Goal: Transaction & Acquisition: Obtain resource

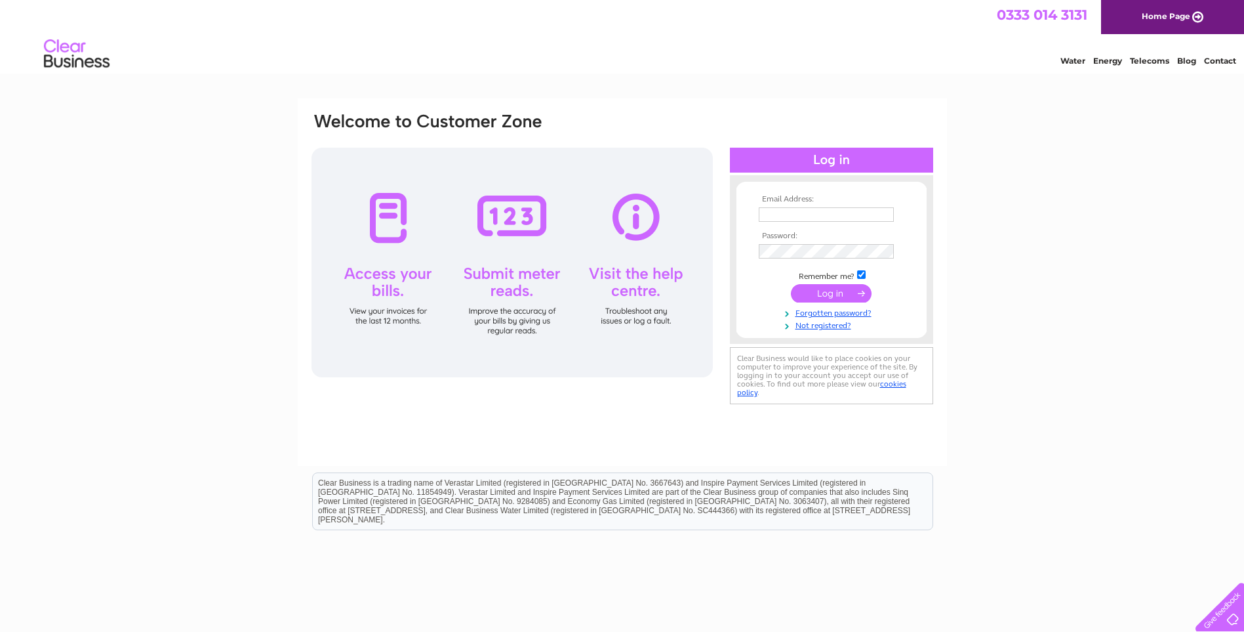
type input "david@windex-ltd.co.uk"
click at [823, 291] on input "submit" at bounding box center [831, 293] width 81 height 18
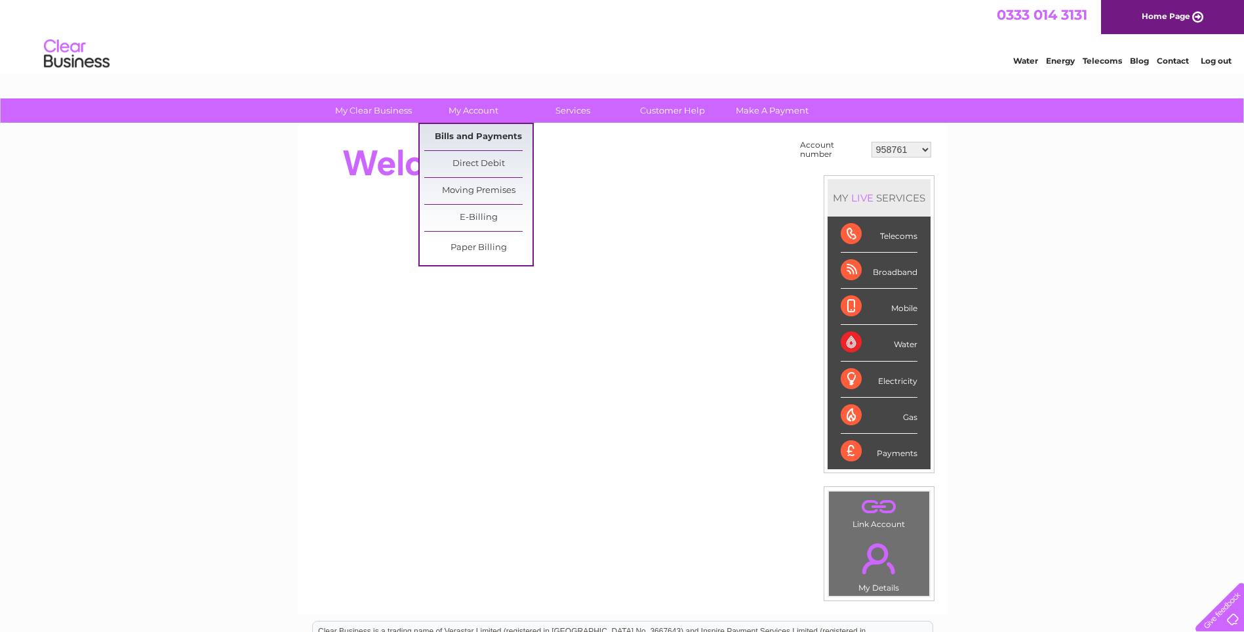
click at [475, 131] on link "Bills and Payments" at bounding box center [478, 137] width 108 height 26
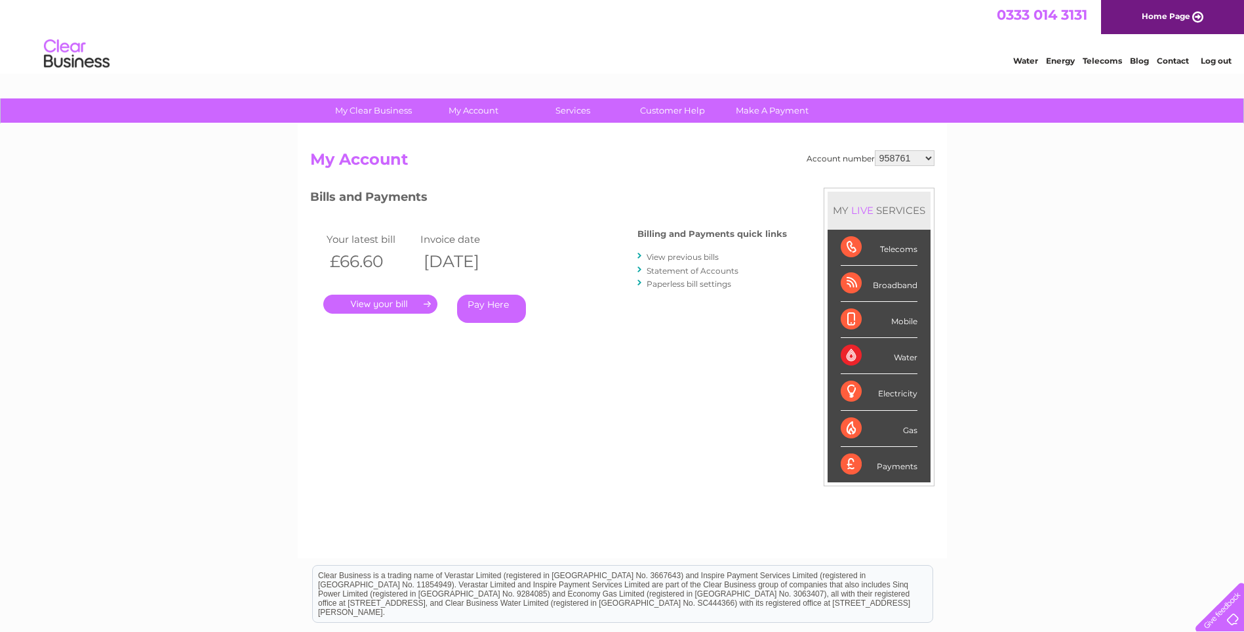
click at [926, 158] on select "958761 1094873 30286947 30312374" at bounding box center [905, 158] width 60 height 16
select select "1094873"
click at [875, 150] on select "958761 1094873 30286947 30312374" at bounding box center [905, 158] width 60 height 16
click at [379, 304] on link "." at bounding box center [380, 304] width 114 height 19
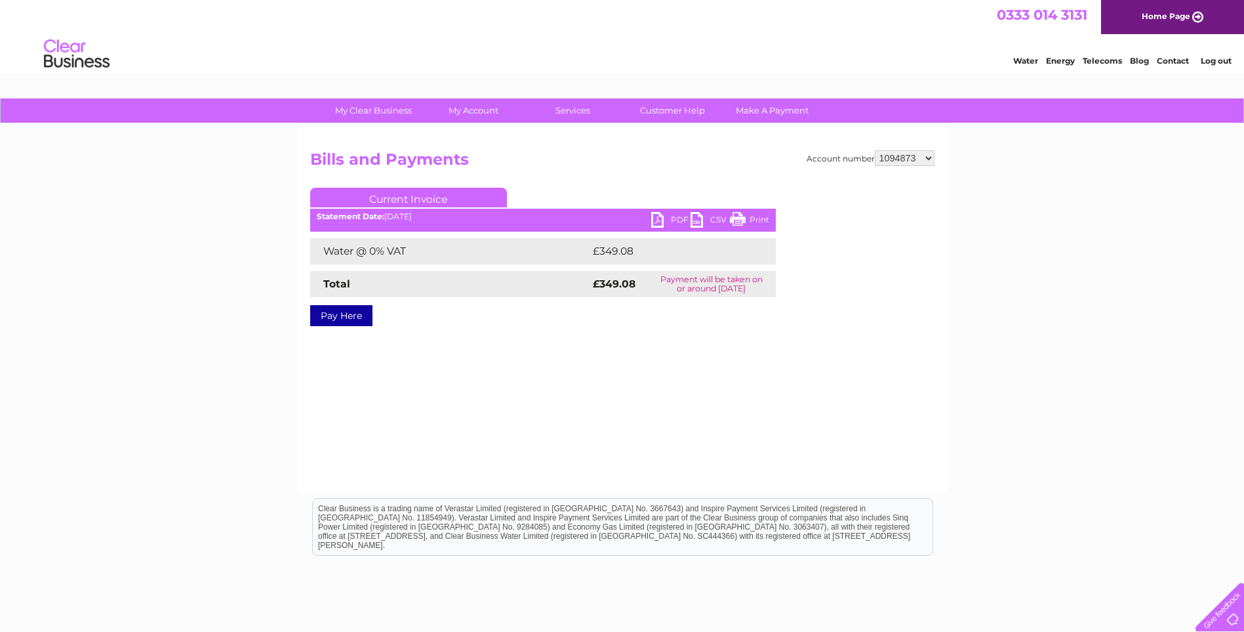
click at [659, 217] on link "PDF" at bounding box center [670, 221] width 39 height 19
click at [925, 156] on select "958761 1094873 30286947 30312374" at bounding box center [905, 158] width 60 height 16
select select "30286947"
click at [875, 150] on select "958761 1094873 30286947 30312374" at bounding box center [905, 158] width 60 height 16
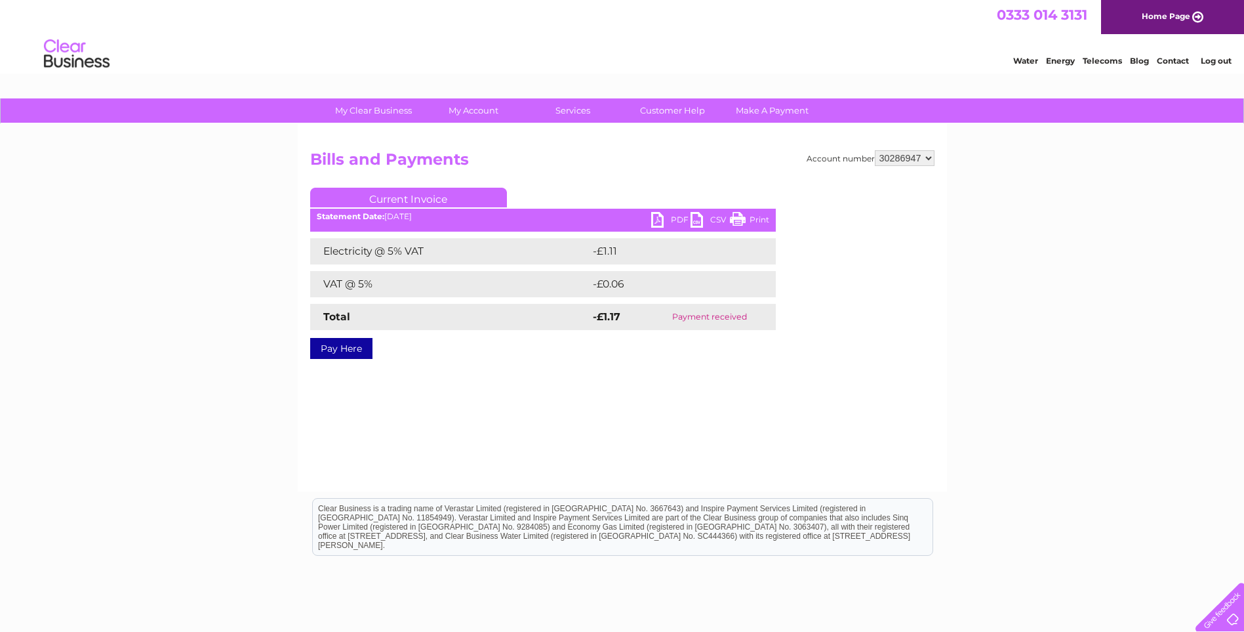
click at [1220, 60] on link "Log out" at bounding box center [1216, 61] width 31 height 10
